Goal: Contribute content

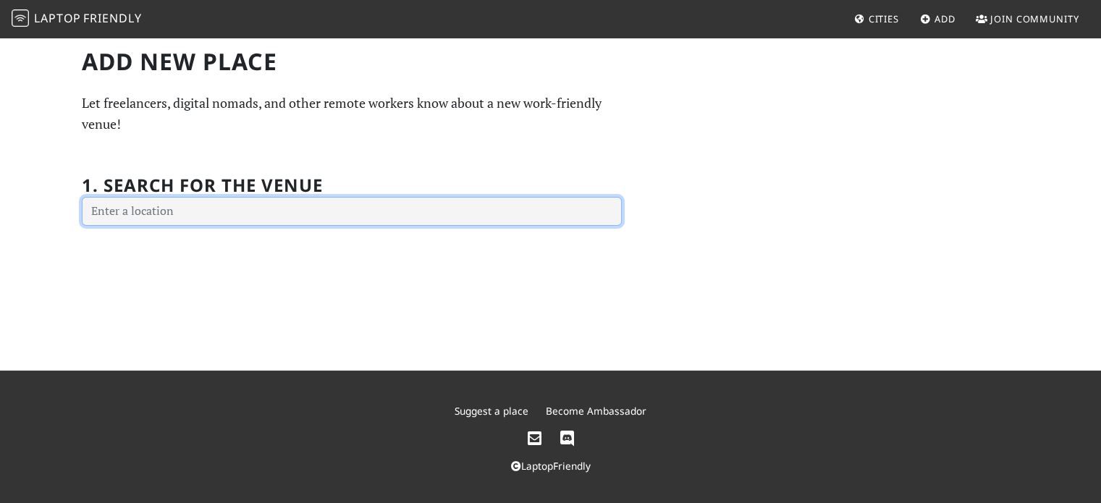
click at [367, 214] on input "text" at bounding box center [352, 211] width 540 height 29
type input "[GEOGRAPHIC_DATA]"
click at [369, 216] on input "text" at bounding box center [352, 211] width 540 height 29
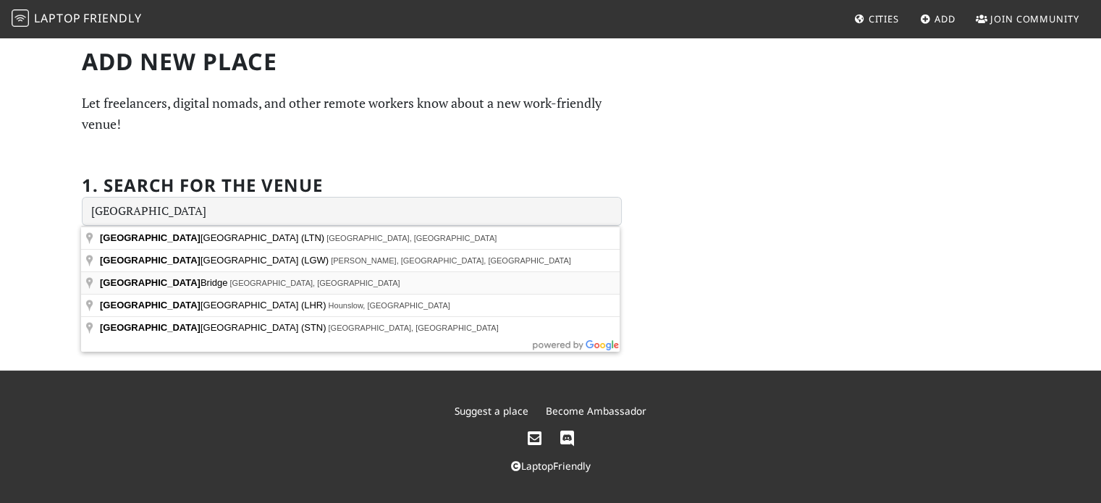
type input "[GEOGRAPHIC_DATA], [GEOGRAPHIC_DATA], [GEOGRAPHIC_DATA]"
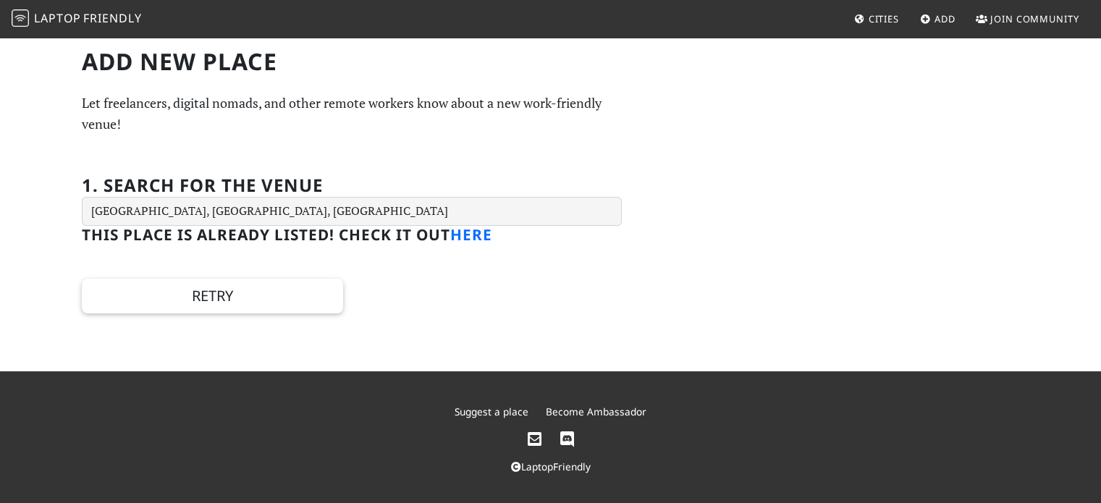
click at [479, 230] on link "here" at bounding box center [471, 234] width 42 height 20
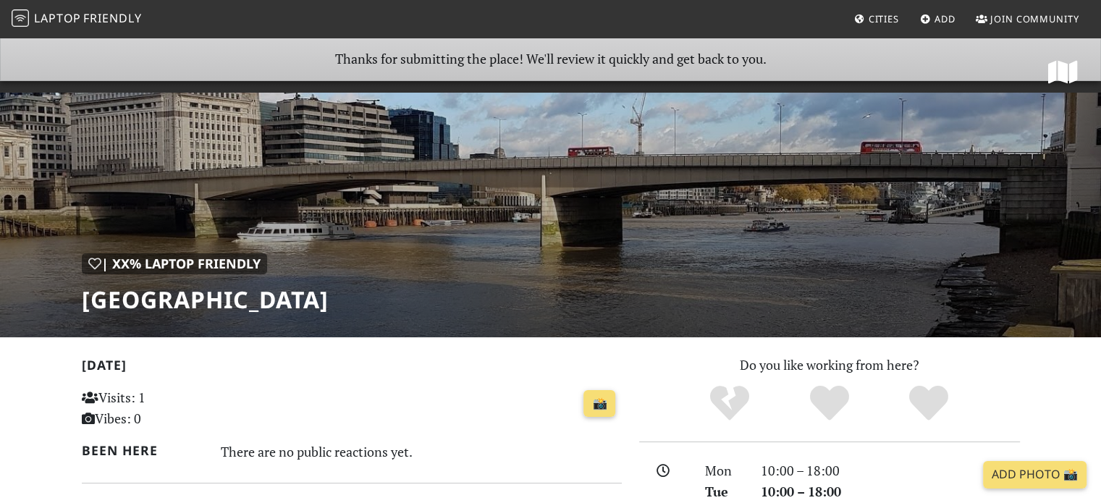
click at [413, 182] on div "| XX% Laptop Friendly London Bridge" at bounding box center [550, 186] width 1101 height 301
drag, startPoint x: 413, startPoint y: 182, endPoint x: 264, endPoint y: 135, distance: 156.9
click at [264, 135] on div "| XX% Laptop Friendly London Bridge" at bounding box center [550, 186] width 1101 height 301
